Goal: Contribute content: Add original content to the website for others to see

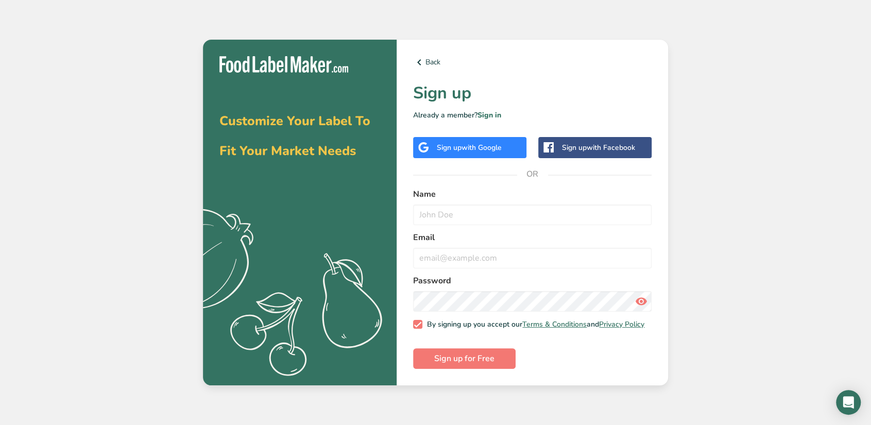
click at [482, 146] on span "with Google" at bounding box center [482, 148] width 40 height 10
